Goal: Information Seeking & Learning: Check status

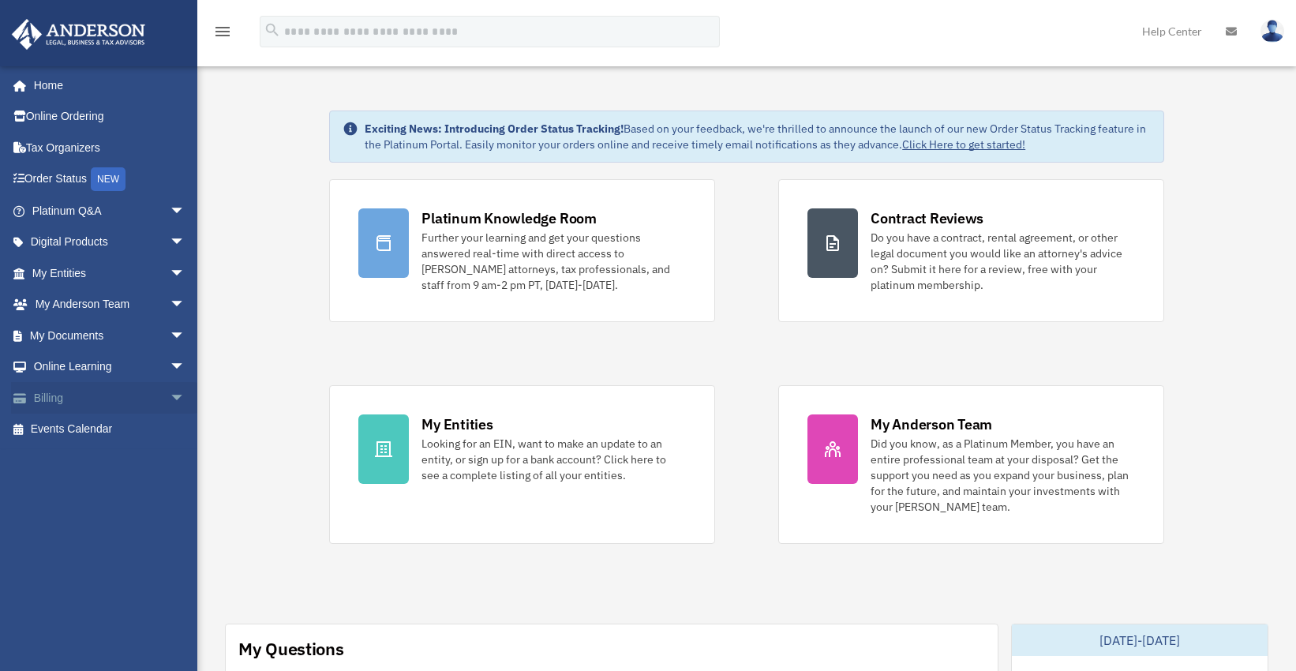
click at [65, 393] on link "Billing arrow_drop_down" at bounding box center [110, 398] width 198 height 32
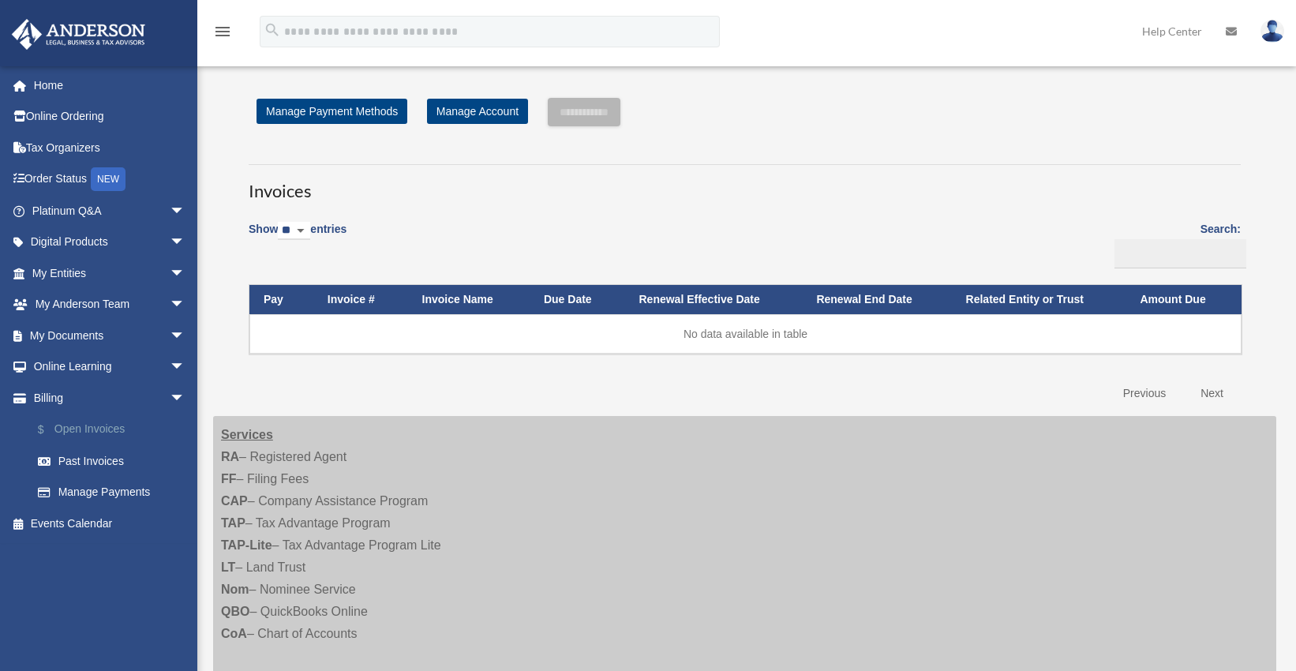
click at [112, 432] on link "$ Open Invoices" at bounding box center [115, 430] width 187 height 32
click at [106, 460] on link "Past Invoices" at bounding box center [115, 461] width 187 height 32
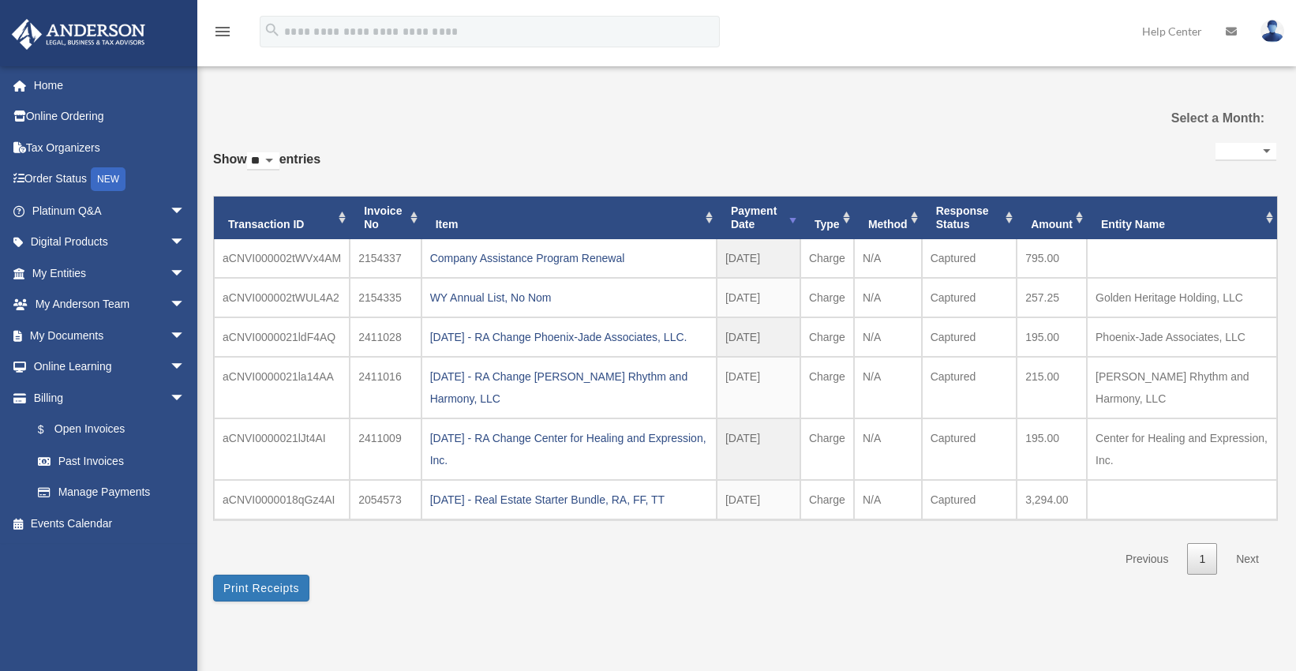
select select
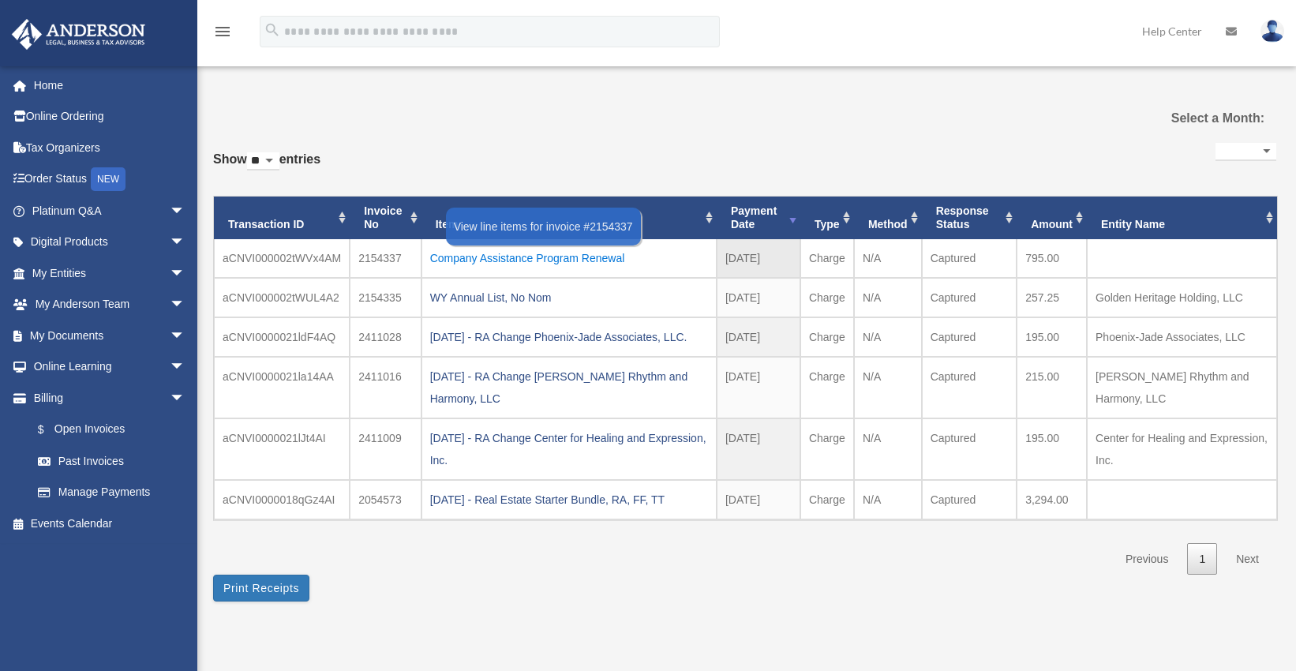
drag, startPoint x: 670, startPoint y: 250, endPoint x: 433, endPoint y: 258, distance: 237.7
click at [433, 258] on div "Company Assistance Program Renewal" at bounding box center [569, 258] width 278 height 22
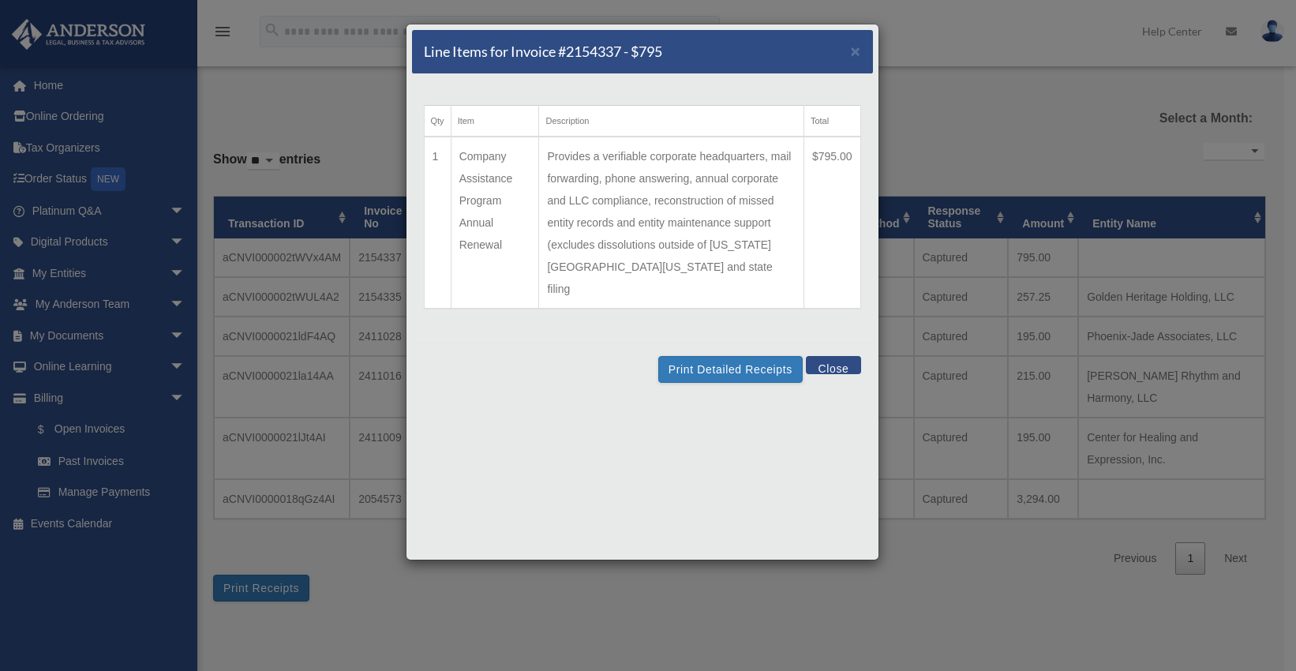
drag, startPoint x: 461, startPoint y: 156, endPoint x: 503, endPoint y: 241, distance: 94.2
click at [503, 241] on td "Company Assistance Program Annual Renewal" at bounding box center [495, 223] width 88 height 172
copy td "Company Assistance Program Annual Renewal"
click at [821, 356] on button "Close" at bounding box center [833, 365] width 54 height 18
